Goal: Find specific page/section: Find specific page/section

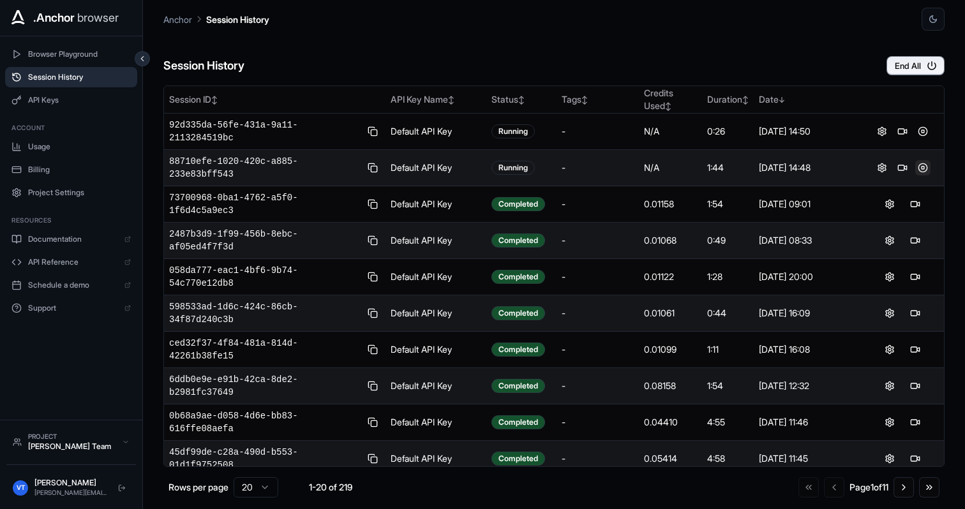
click at [917, 175] on button at bounding box center [922, 167] width 15 height 15
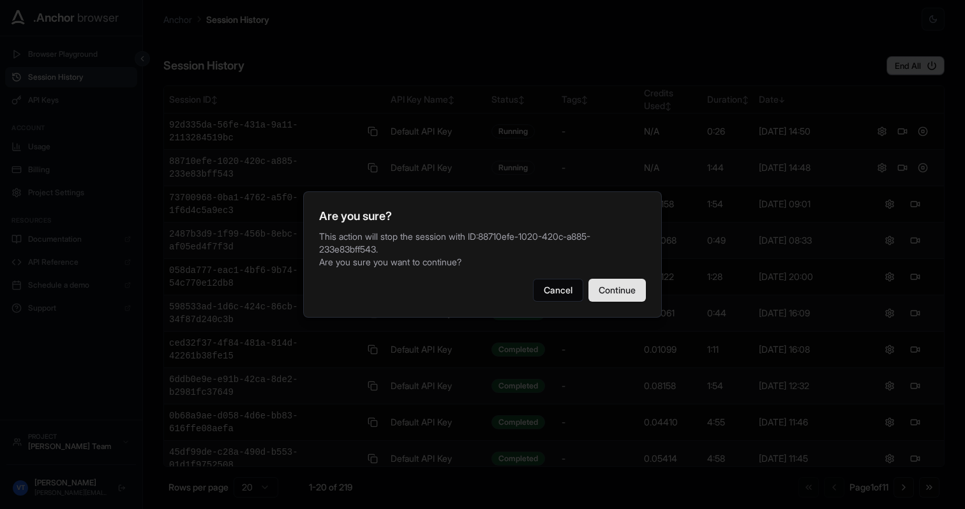
click at [610, 292] on button "Continue" at bounding box center [617, 290] width 57 height 23
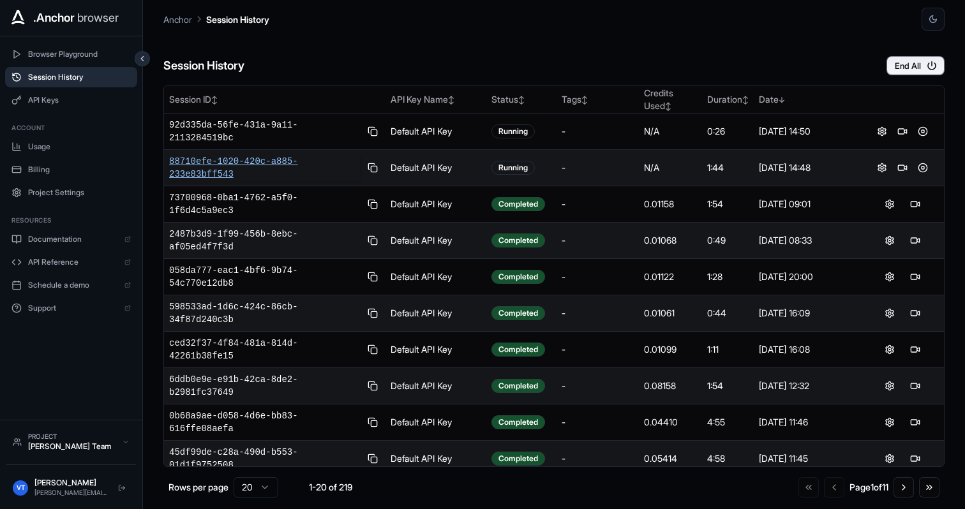
click at [280, 162] on span "88710efe-1020-420c-a885-233e83bff543" at bounding box center [264, 168] width 191 height 26
click at [385, 52] on div "Session History End All" at bounding box center [553, 53] width 781 height 45
click at [359, 29] on div "Anchor Session History" at bounding box center [553, 15] width 781 height 31
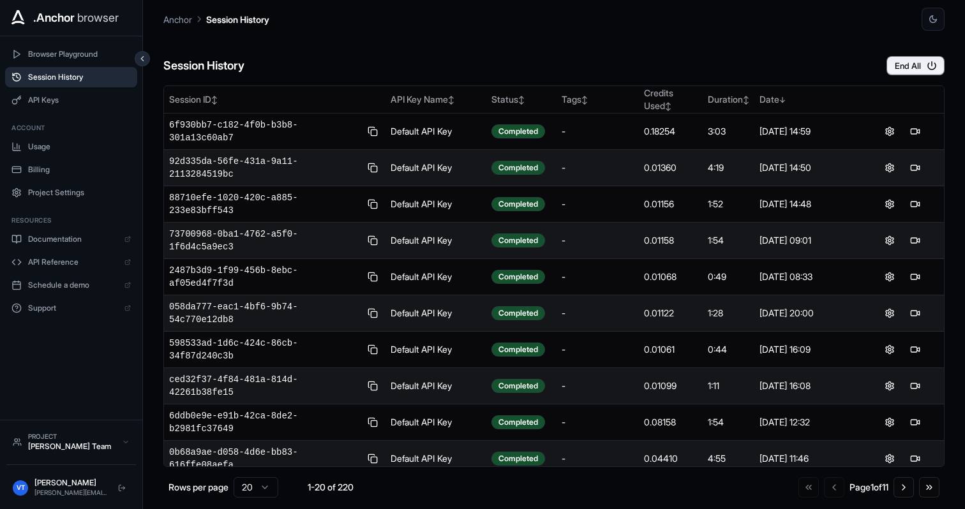
click at [722, 50] on div "Session History End All" at bounding box center [553, 53] width 781 height 45
click at [649, 40] on div "Session History End All" at bounding box center [553, 53] width 781 height 45
click at [322, 35] on div "Session History End All" at bounding box center [553, 53] width 781 height 45
